Goal: Navigation & Orientation: Find specific page/section

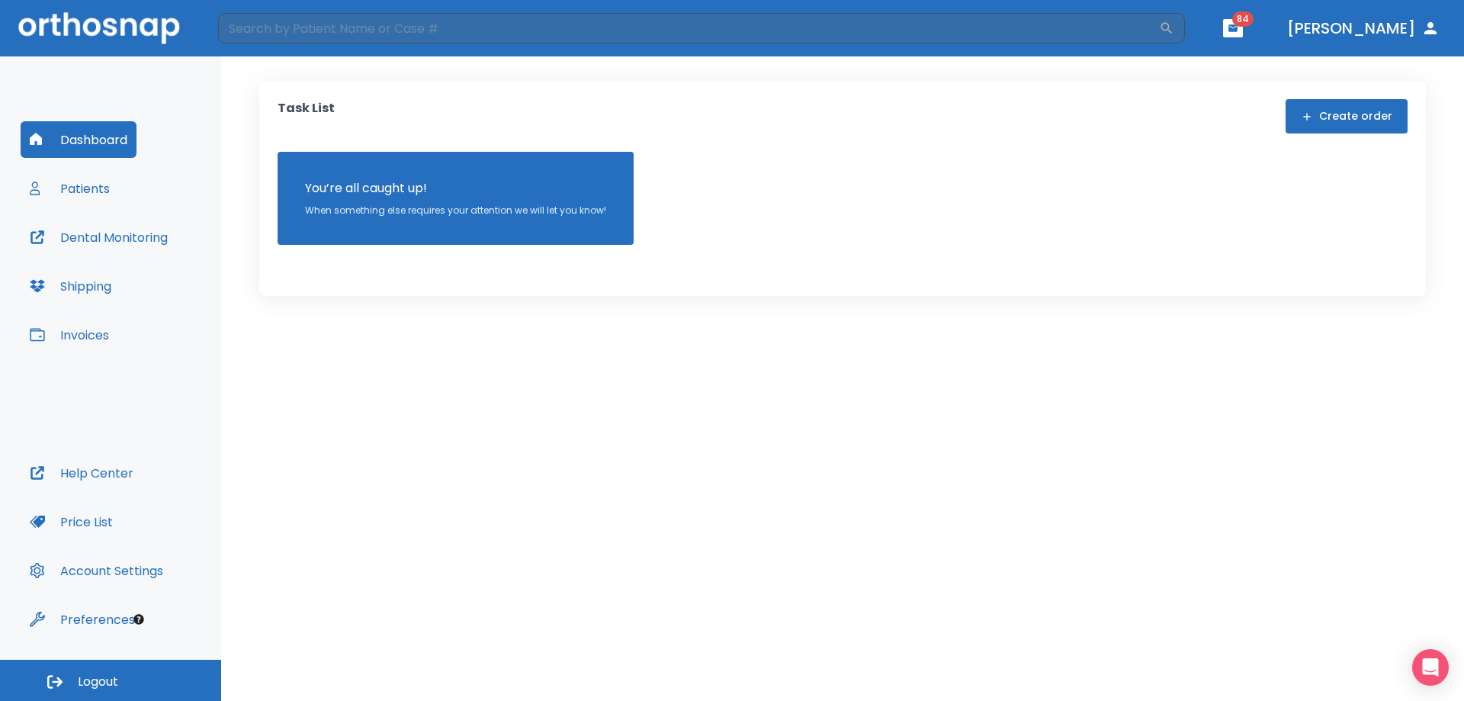
click at [85, 189] on button "Patients" at bounding box center [70, 188] width 98 height 37
